Goal: Information Seeking & Learning: Learn about a topic

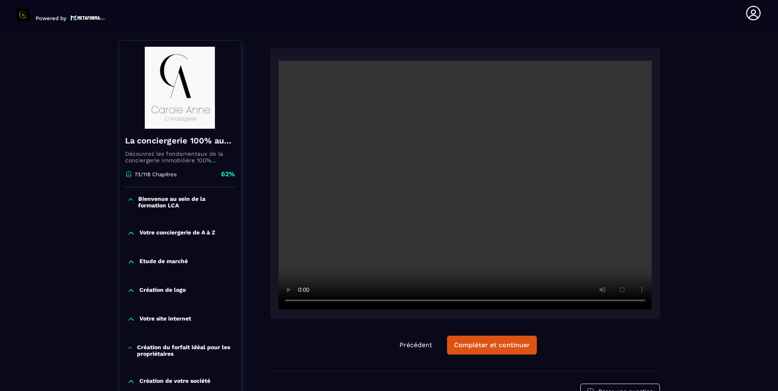
scroll to position [82, 0]
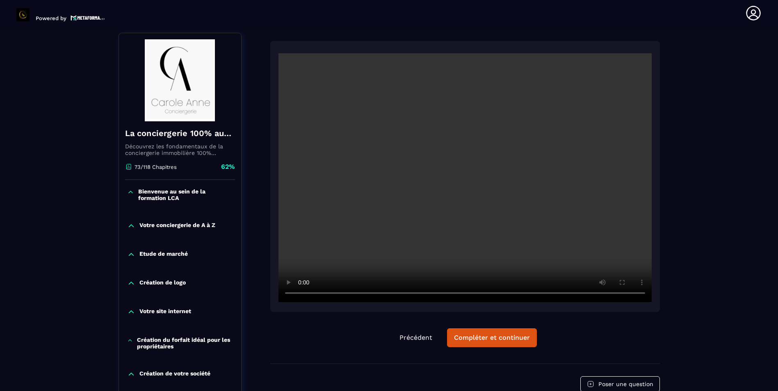
click at [599, 340] on div "Précédent Compléter et continuer" at bounding box center [465, 338] width 390 height 19
drag, startPoint x: 642, startPoint y: 340, endPoint x: 627, endPoint y: 338, distance: 15.3
click at [642, 340] on div "Précédent Compléter et continuer" at bounding box center [465, 338] width 390 height 19
click at [620, 322] on div "Précédent Compléter et continuer" at bounding box center [465, 202] width 390 height 323
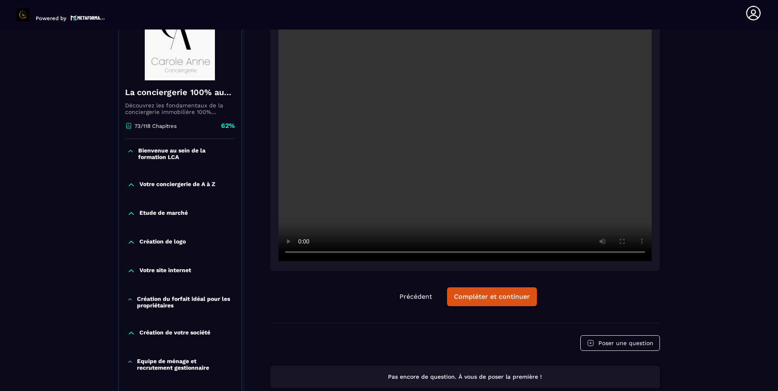
click at [486, 299] on div "Compléter et continuer" at bounding box center [492, 297] width 76 height 8
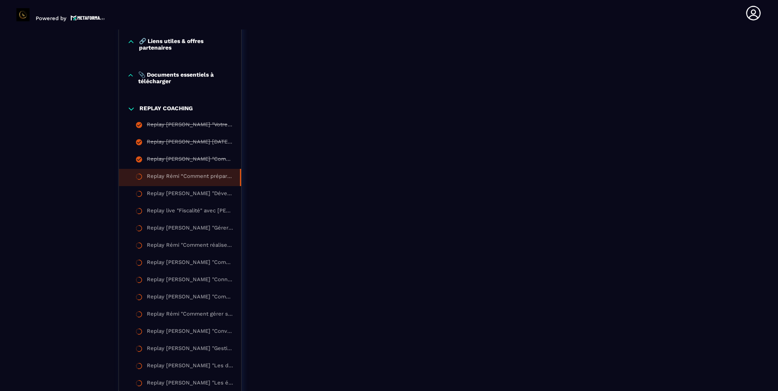
scroll to position [947, 0]
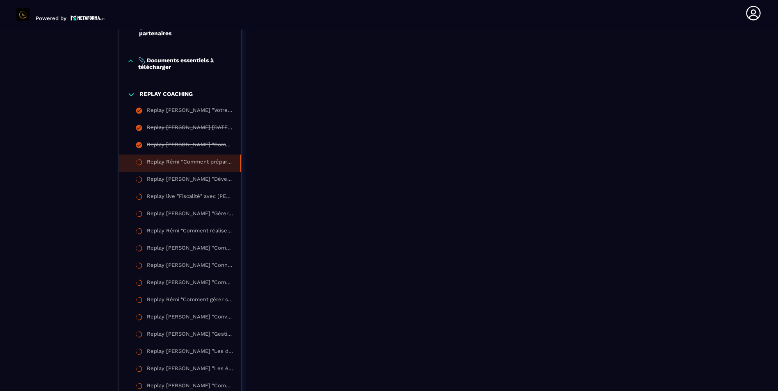
click at [204, 164] on div "Replay Rémi “Comment préparer l’été et signer des clients ?”" at bounding box center [189, 163] width 85 height 9
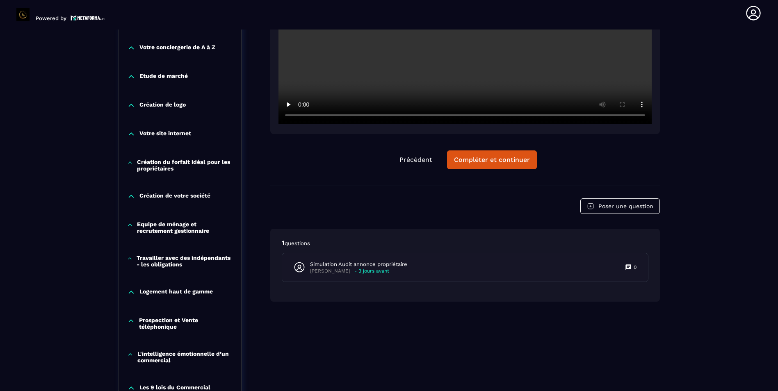
scroll to position [208, 0]
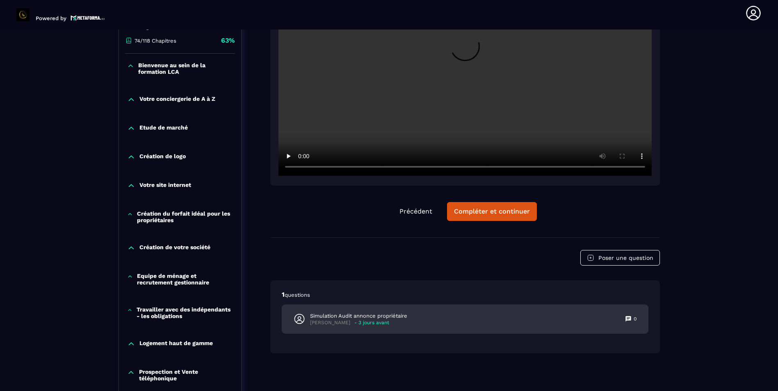
click at [459, 321] on div "Simulation Audit annonce propriétaire [PERSON_NAME] - 3 jours avant 0" at bounding box center [465, 319] width 366 height 28
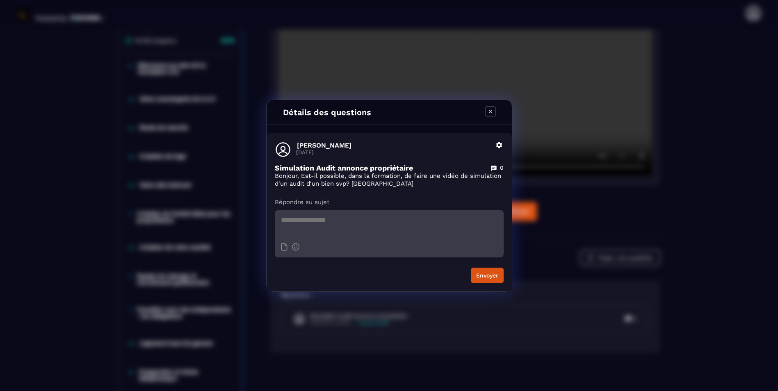
click at [492, 114] on icon "Modal window" at bounding box center [491, 112] width 10 height 10
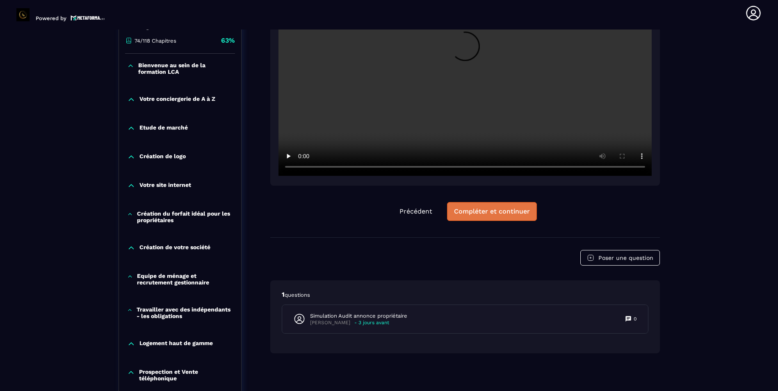
click at [521, 210] on div "Compléter et continuer" at bounding box center [492, 212] width 76 height 8
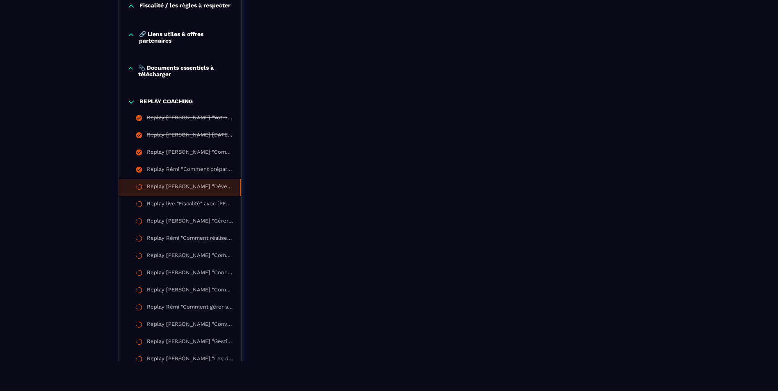
scroll to position [910, 0]
click at [211, 172] on div "Replay Rémi “Comment préparer l’été et signer des clients ?”" at bounding box center [189, 171] width 85 height 9
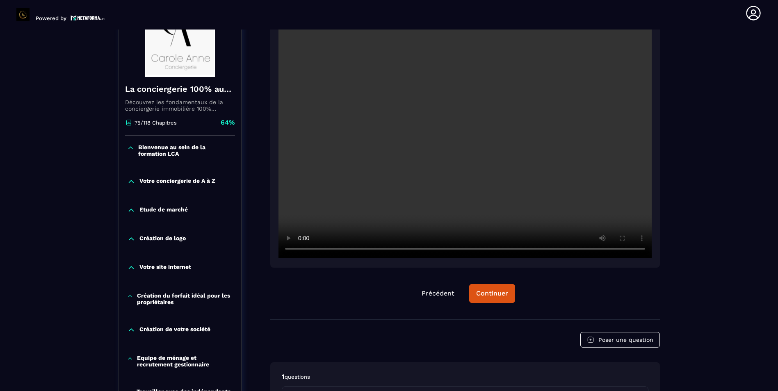
scroll to position [85, 0]
